Goal: Task Accomplishment & Management: Manage account settings

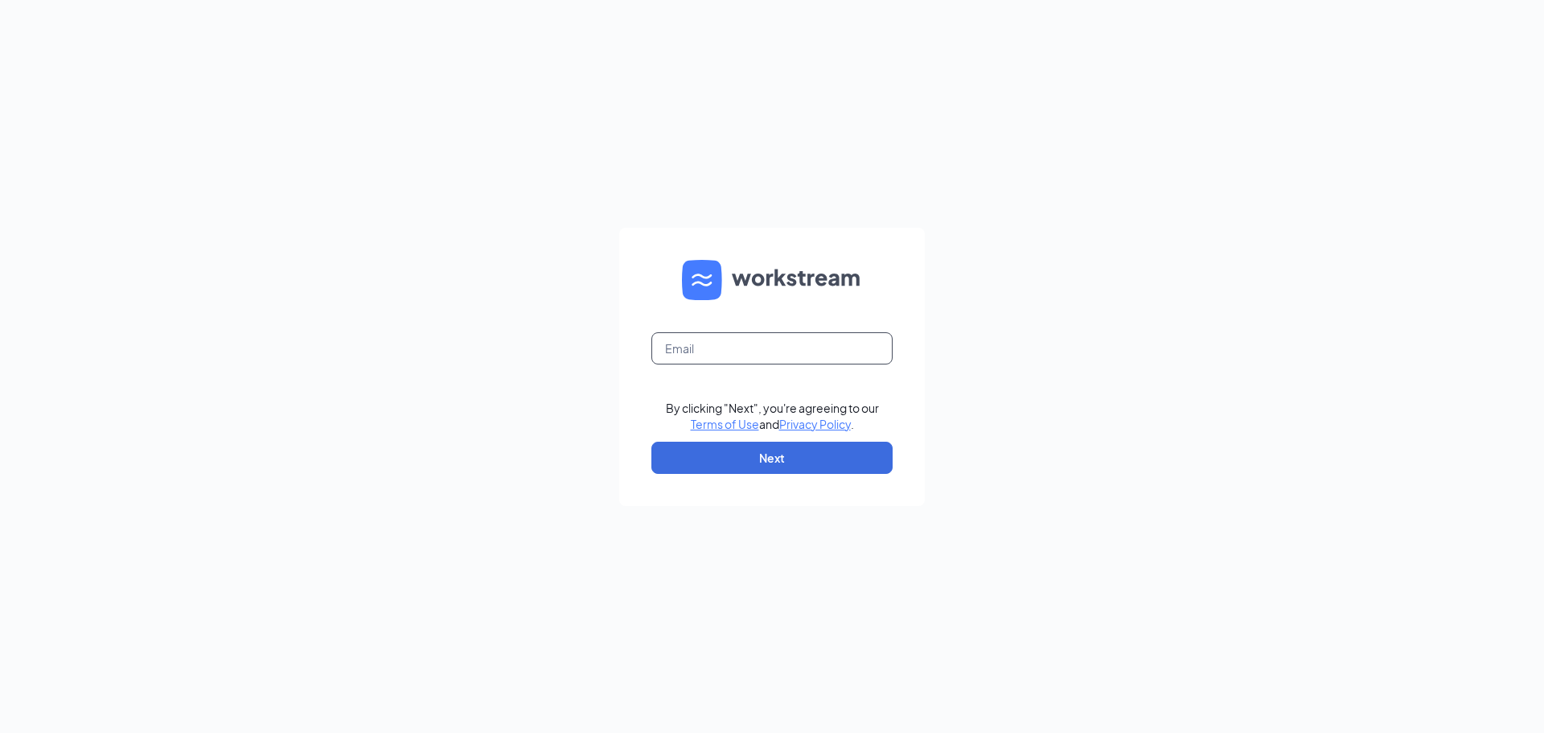
click at [668, 339] on input "text" at bounding box center [771, 348] width 241 height 32
type input "[EMAIL_ADDRESS][DOMAIN_NAME]"
click at [786, 467] on button "Next" at bounding box center [771, 458] width 241 height 32
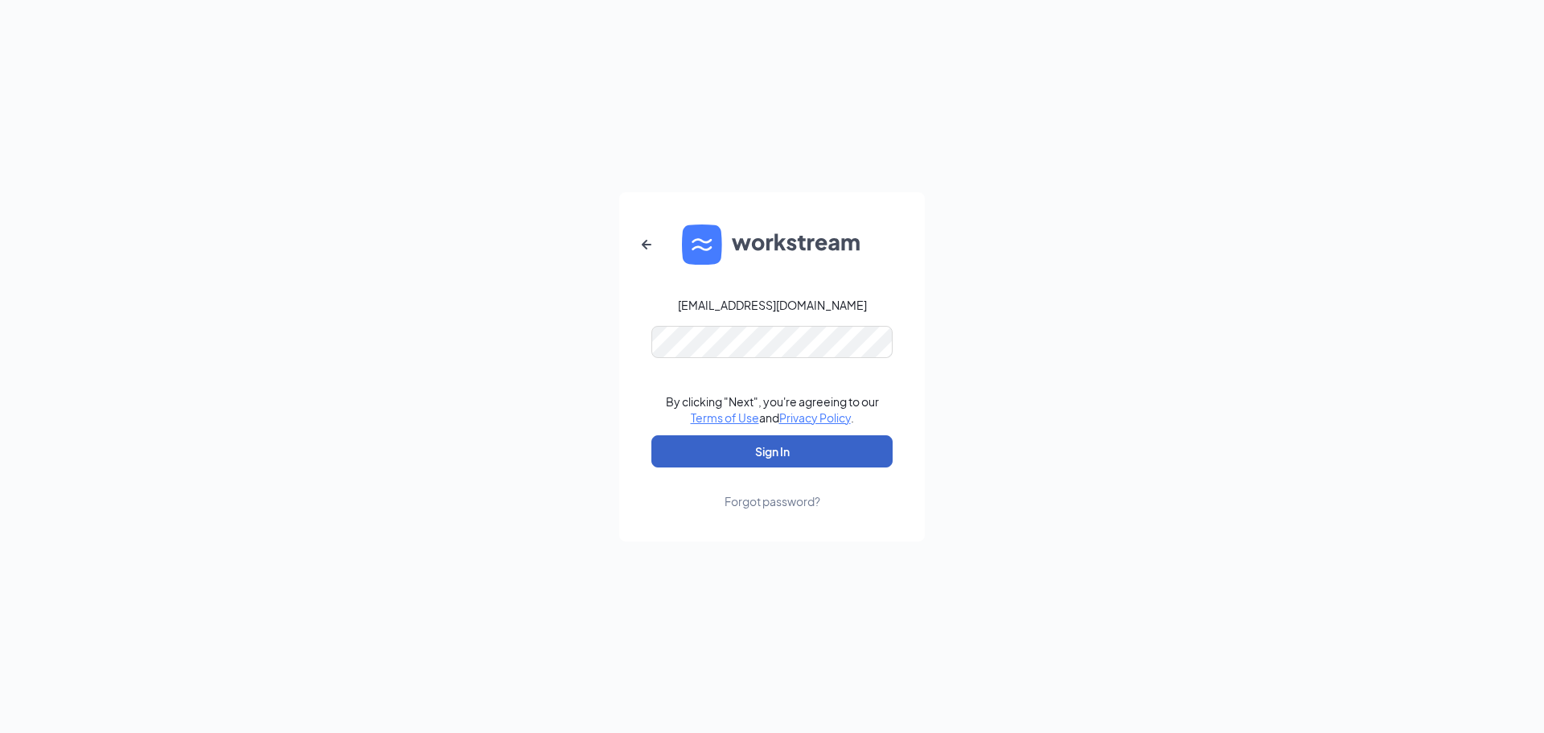
click at [782, 445] on button "Sign In" at bounding box center [771, 451] width 241 height 32
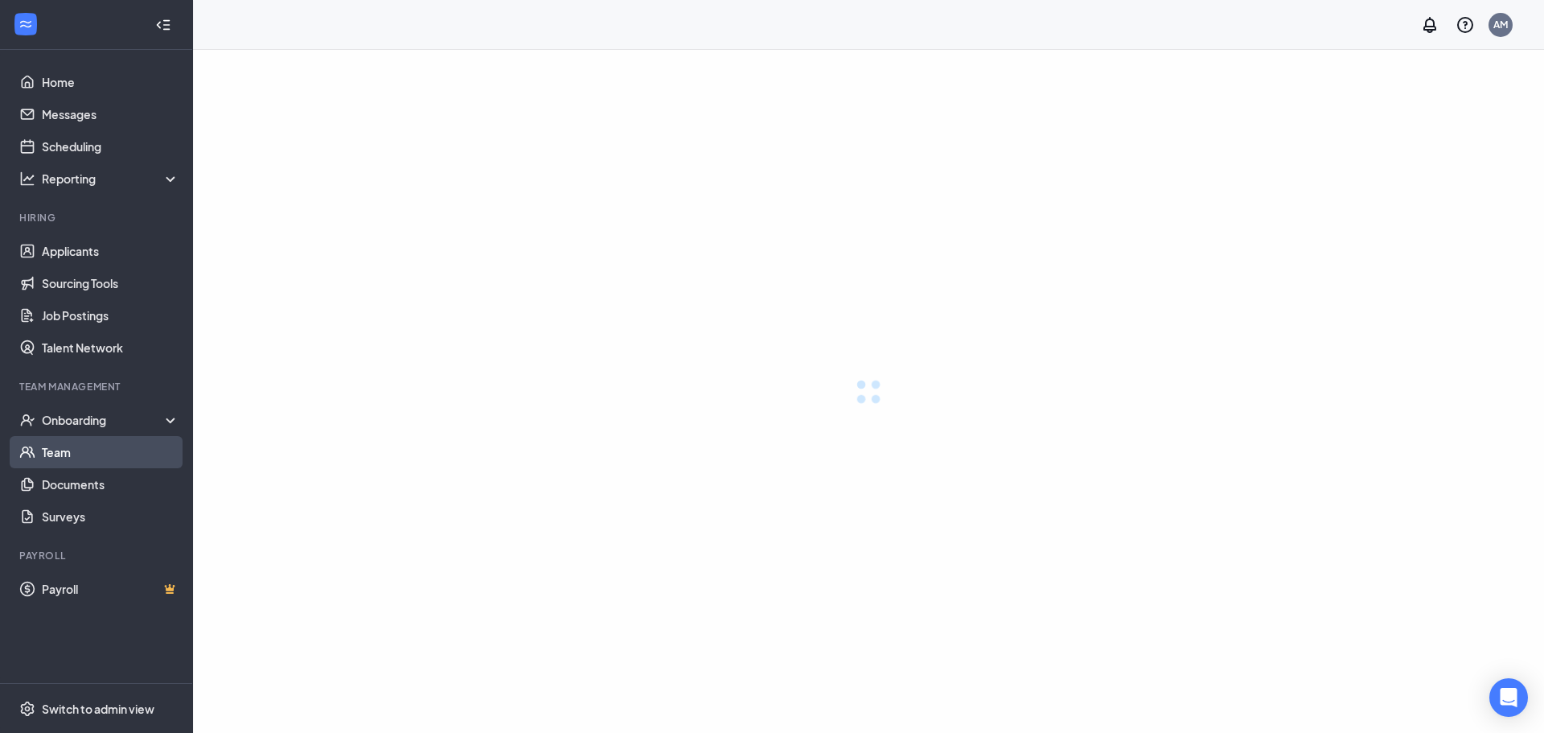
click at [98, 452] on link "Team" at bounding box center [111, 452] width 138 height 32
